Goal: Task Accomplishment & Management: Use online tool/utility

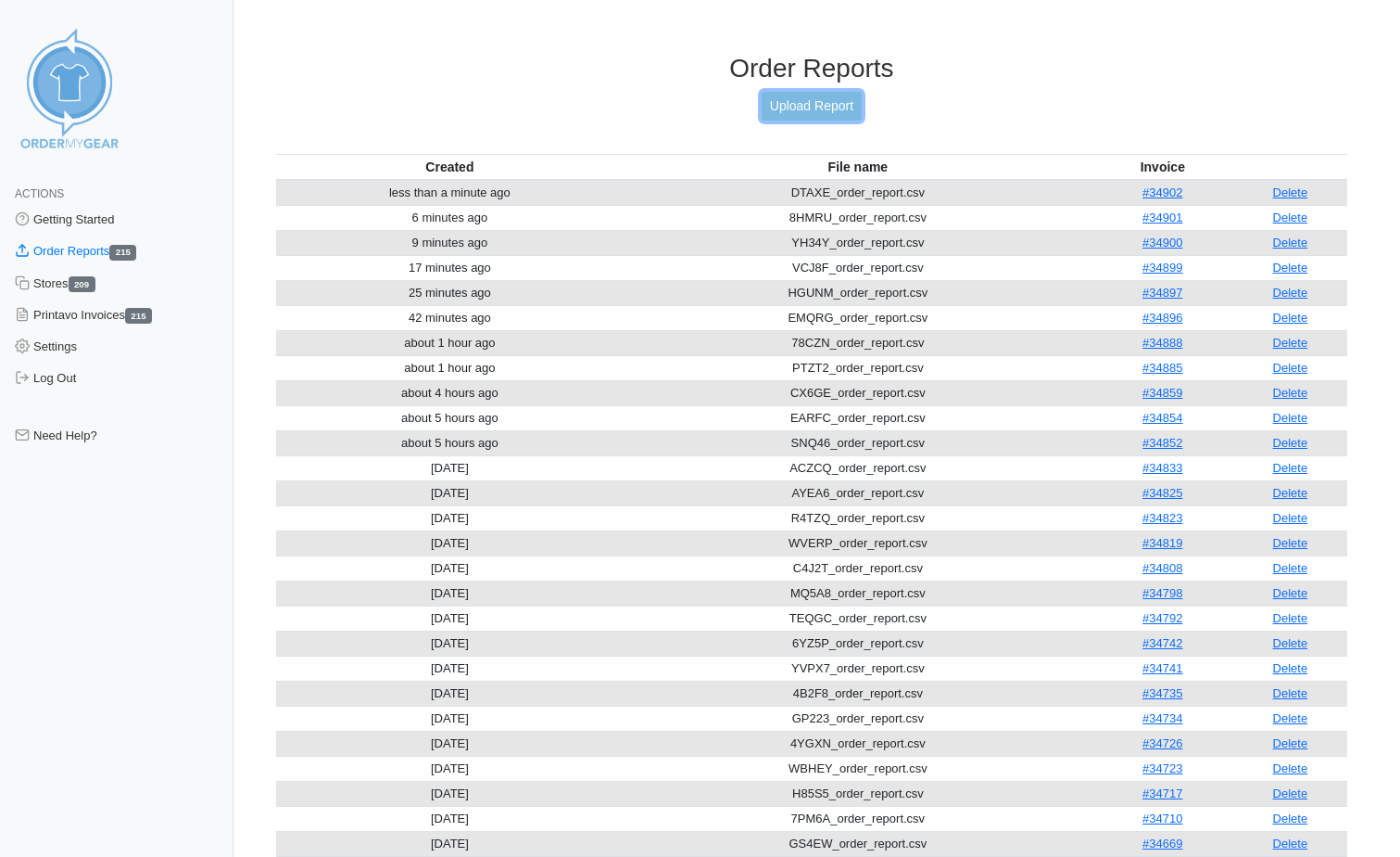
click at [790, 105] on link "Upload Report" at bounding box center [811, 106] width 100 height 28
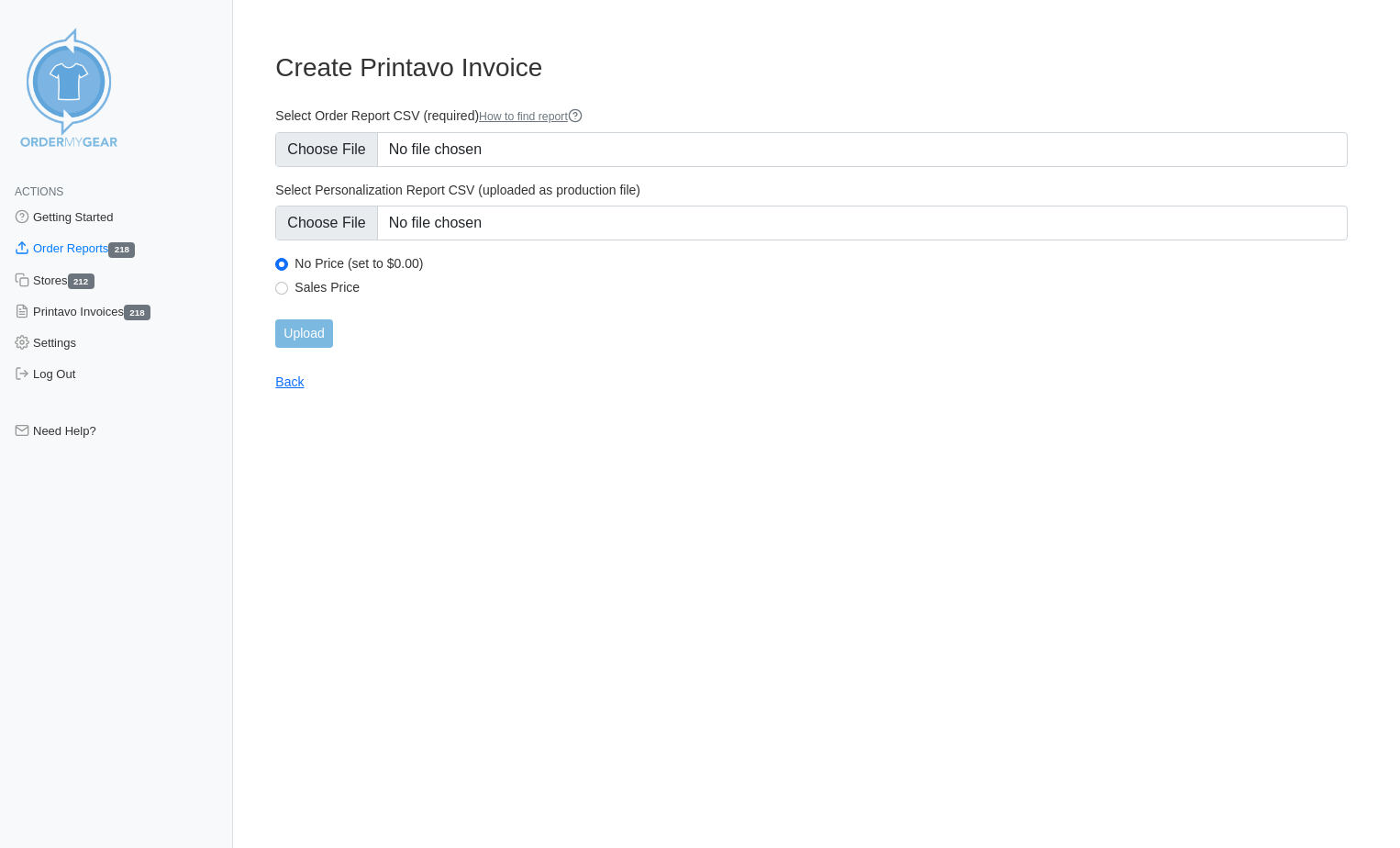
type input "C:\fakepath\W7Z8K_order_report.csv"
click at [321, 339] on input "Upload" at bounding box center [304, 333] width 57 height 28
